Goal: Task Accomplishment & Management: Manage account settings

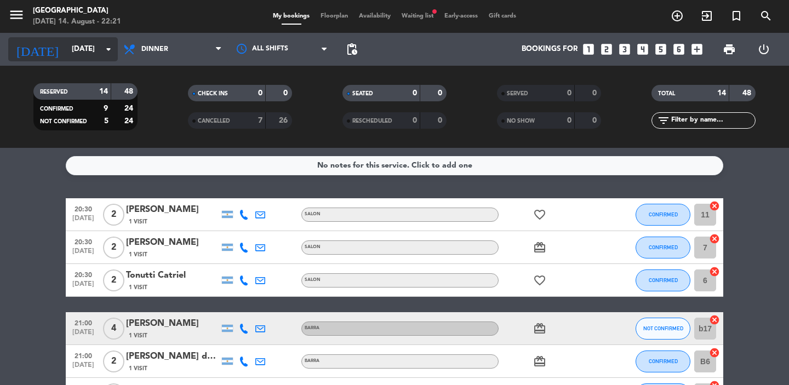
click at [101, 48] on input "[DATE]" at bounding box center [114, 49] width 96 height 20
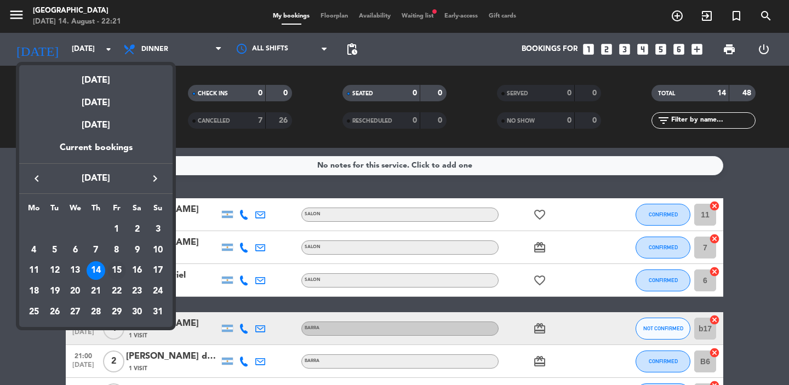
click at [118, 275] on div "15" at bounding box center [116, 270] width 19 height 19
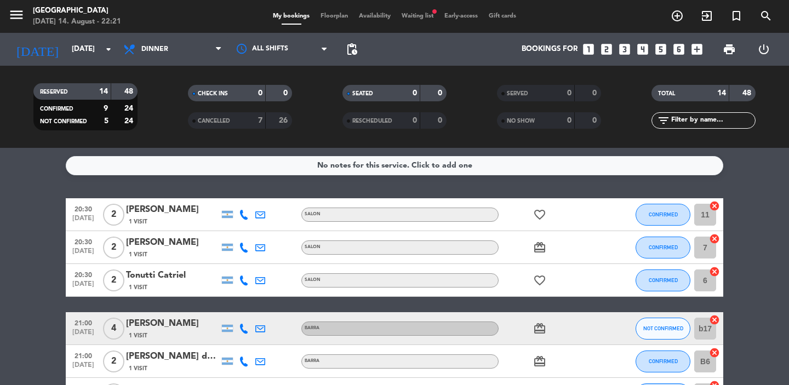
type input "[DATE]"
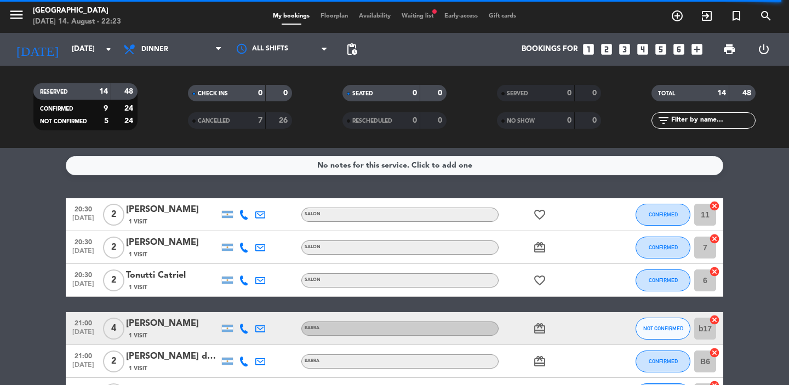
click at [422, 15] on span "Waiting list fiber_manual_record" at bounding box center [417, 16] width 43 height 6
click at [328, 16] on span "Floorplan" at bounding box center [334, 16] width 38 height 6
click at [326, 19] on span "Floorplan" at bounding box center [334, 16] width 38 height 6
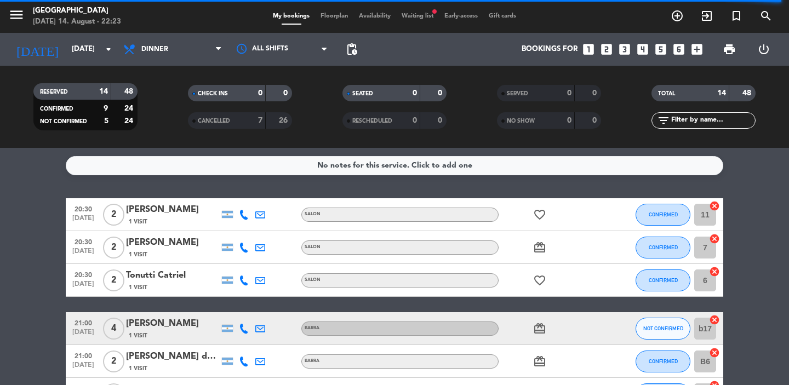
click at [325, 19] on span "Floorplan" at bounding box center [334, 16] width 38 height 6
click at [240, 16] on div "My bookings Floorplan Availability Waiting list fiber_manual_record Early-acces…" at bounding box center [394, 17] width 395 height 10
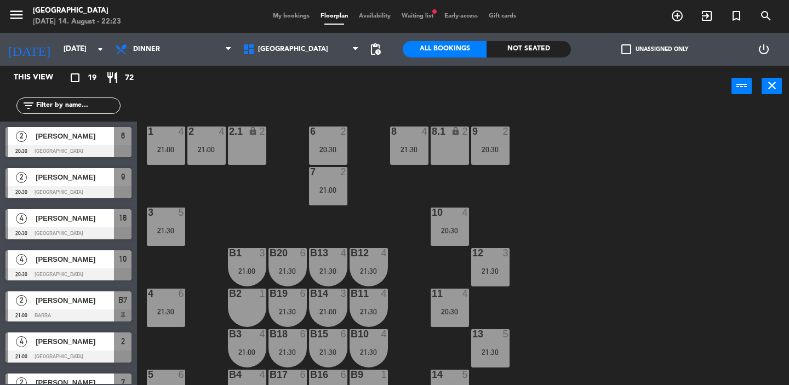
click at [422, 14] on span "Waiting list fiber_manual_record" at bounding box center [417, 16] width 43 height 6
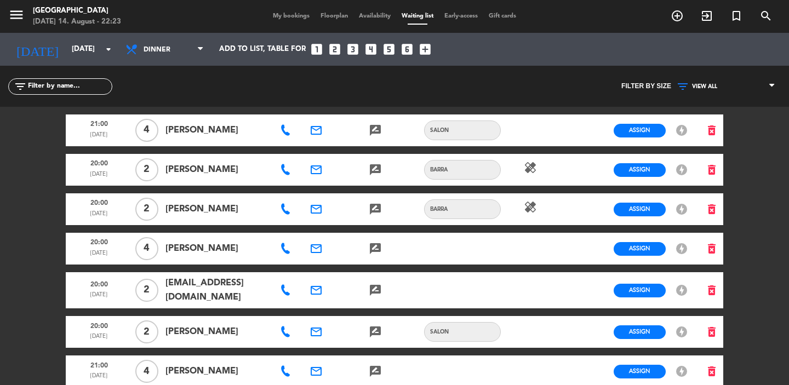
click at [298, 18] on span "My bookings" at bounding box center [291, 16] width 48 height 6
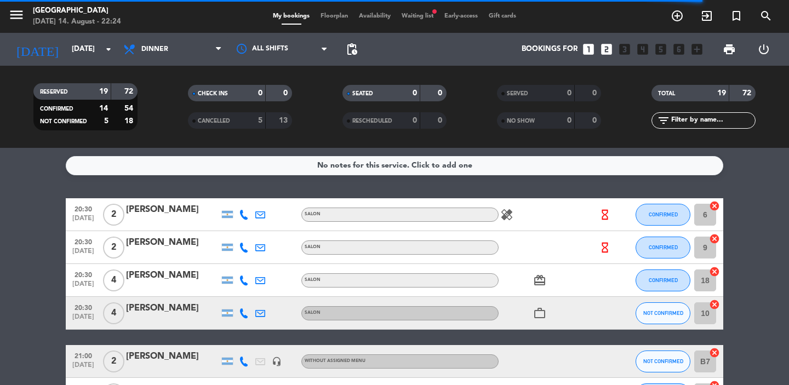
click at [604, 217] on icon "hourglass_empty" at bounding box center [605, 215] width 12 height 12
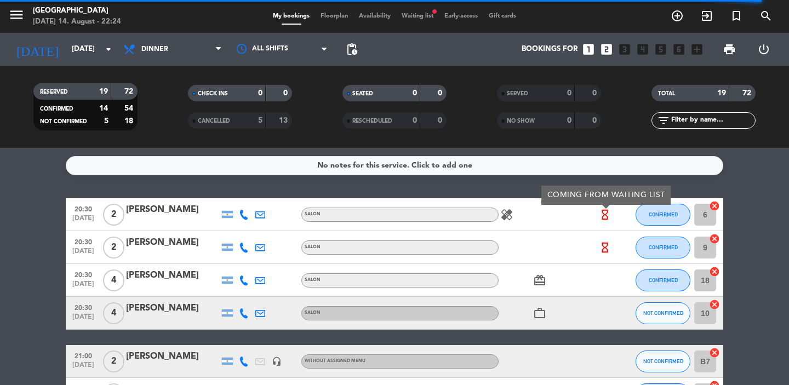
click at [603, 247] on icon "hourglass_empty" at bounding box center [605, 248] width 12 height 12
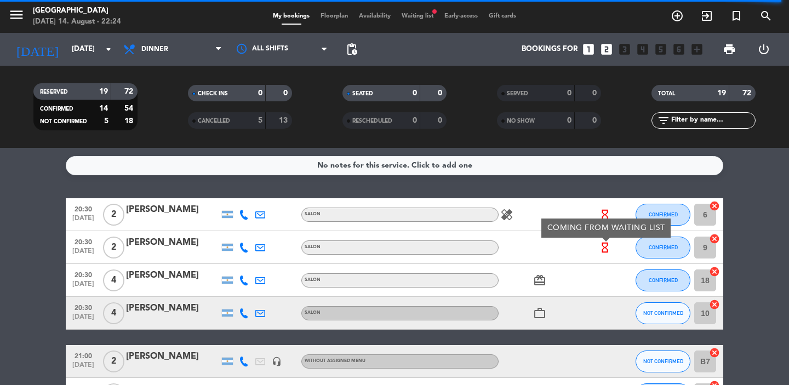
click at [508, 211] on icon "healing" at bounding box center [506, 214] width 13 height 13
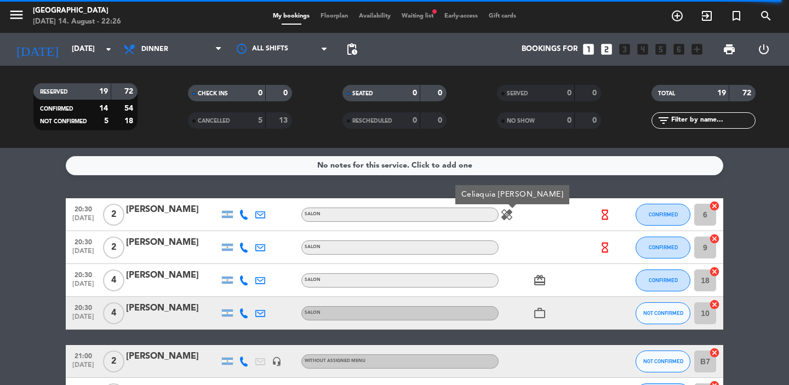
click at [507, 213] on icon "healing" at bounding box center [506, 214] width 13 height 13
click at [538, 282] on icon "card_giftcard" at bounding box center [539, 280] width 13 height 13
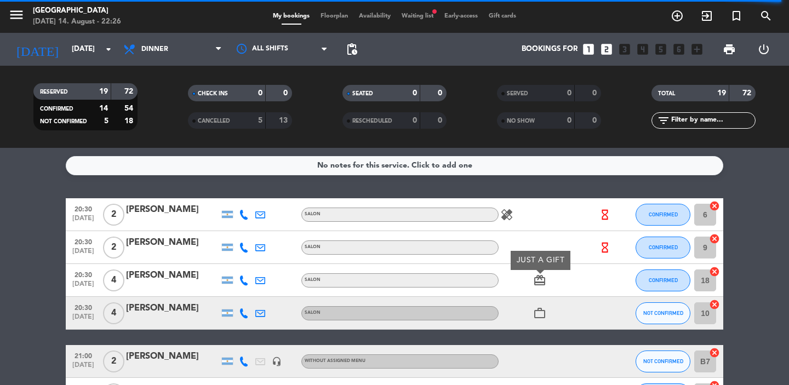
click at [538, 309] on icon "work_outline" at bounding box center [539, 313] width 13 height 13
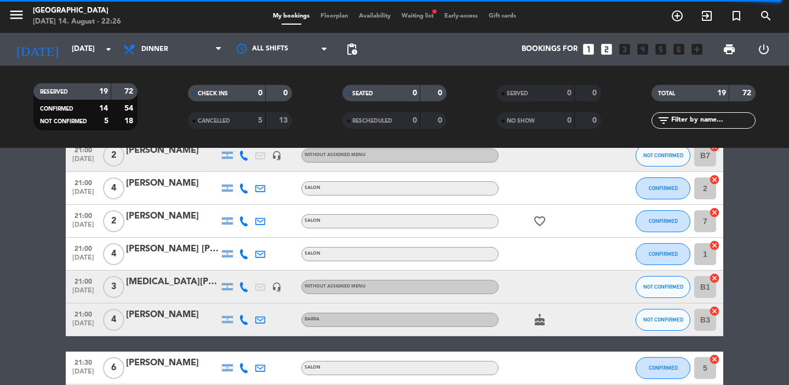
scroll to position [209, 0]
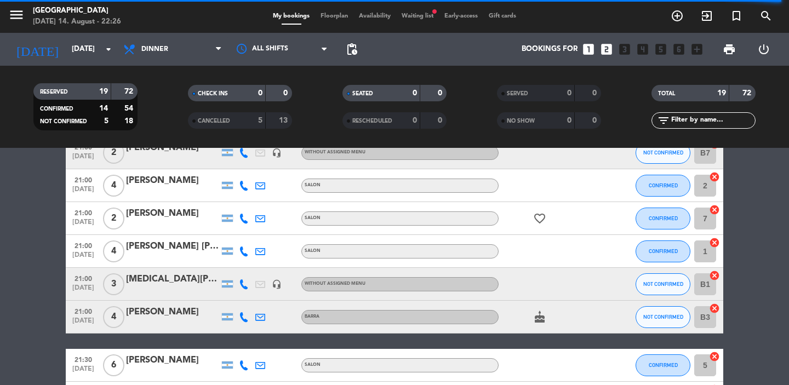
click at [537, 218] on icon "favorite_border" at bounding box center [539, 218] width 13 height 13
click at [540, 315] on icon "cake" at bounding box center [539, 317] width 13 height 13
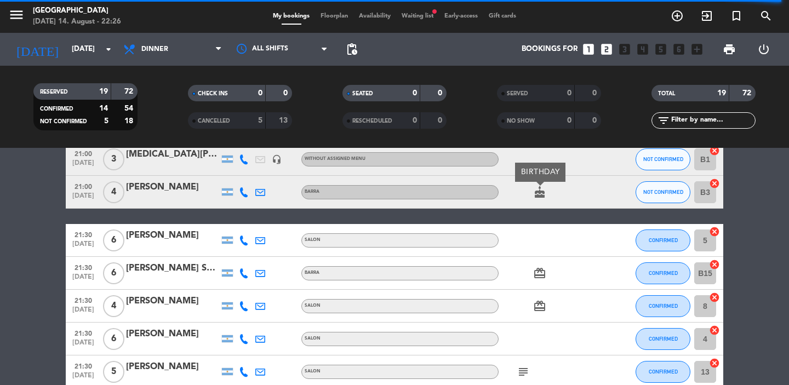
scroll to position [335, 0]
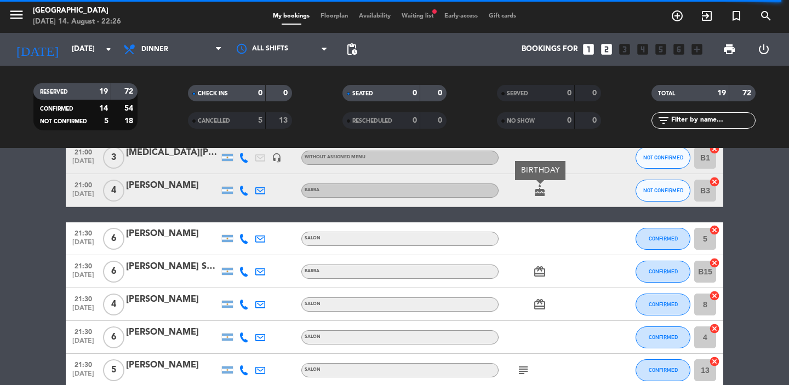
click at [538, 275] on icon "card_giftcard" at bounding box center [539, 271] width 13 height 13
click at [540, 301] on icon "card_giftcard" at bounding box center [539, 304] width 13 height 13
click at [527, 371] on icon "subject" at bounding box center [523, 370] width 13 height 13
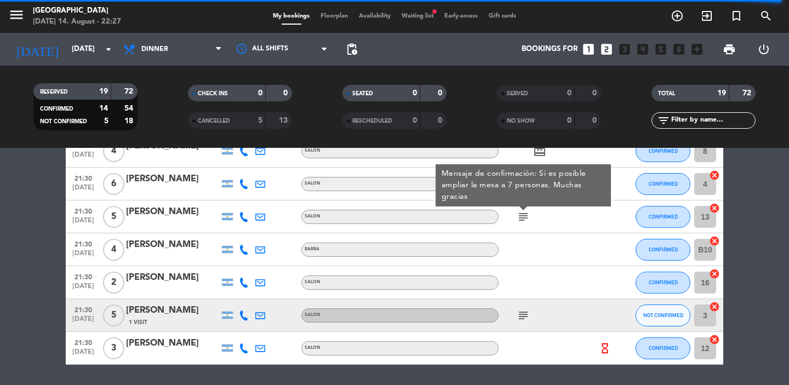
scroll to position [523, 0]
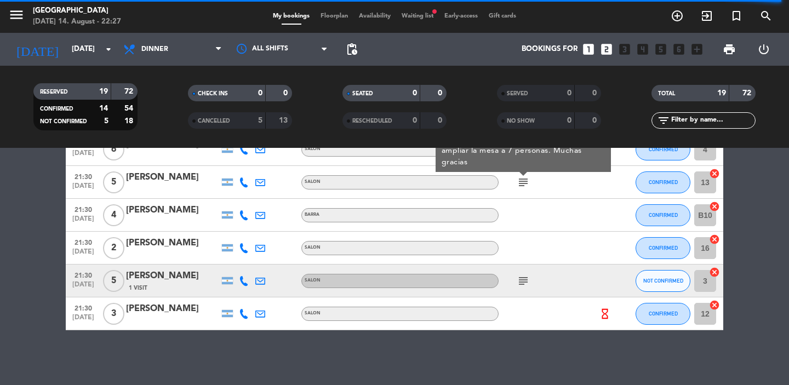
click at [156, 288] on div "1 Visit" at bounding box center [172, 287] width 93 height 9
